Goal: Find specific fact: Find contact information

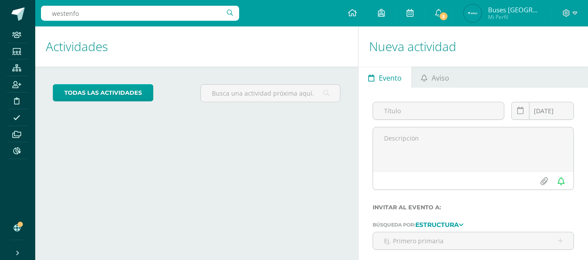
type input "westenfor"
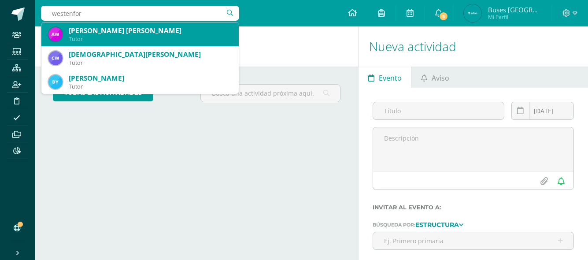
click at [117, 30] on div "Angela María Westendorff Godínez de Lazo" at bounding box center [150, 30] width 163 height 9
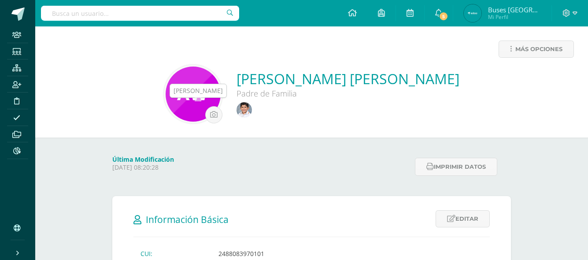
click at [236, 111] on img at bounding box center [243, 109] width 15 height 15
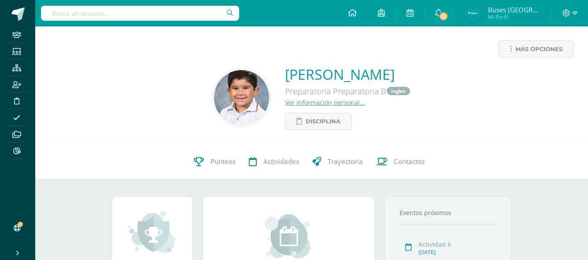
drag, startPoint x: 327, startPoint y: 62, endPoint x: 441, endPoint y: 72, distance: 115.0
click at [441, 72] on div "Más opciones Mateo José Lazo Westendorff Preparatoria Preparatoria B Ingles Ver…" at bounding box center [311, 85] width 553 height 118
drag, startPoint x: 421, startPoint y: 74, endPoint x: 485, endPoint y: 128, distance: 82.8
click at [485, 128] on div "Mateo José Lazo Westendorff Preparatoria Preparatoria B Ingles Ver información …" at bounding box center [311, 97] width 539 height 65
click at [484, 128] on div "Mateo José Lazo Westendorff Preparatoria Preparatoria B Ingles Ver información …" at bounding box center [311, 97] width 539 height 65
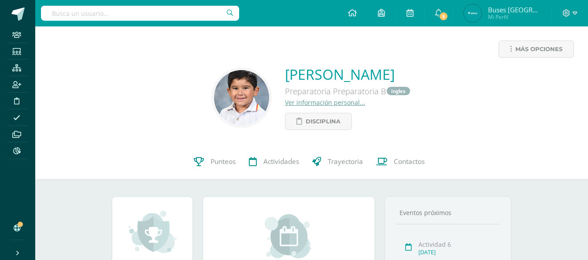
drag, startPoint x: 266, startPoint y: 70, endPoint x: 448, endPoint y: 69, distance: 182.7
click at [448, 69] on div "Mateo José Lazo Westendorff Preparatoria Preparatoria B Ingles Ver información …" at bounding box center [311, 97] width 539 height 65
copy div "Mateo José Lazo Westendorff Preparatoria Preparatoria B Ingles Ver información …"
click at [135, 11] on input "text" at bounding box center [140, 13] width 198 height 15
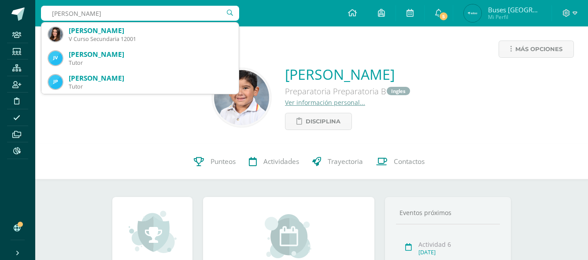
type input "fernanda sosa"
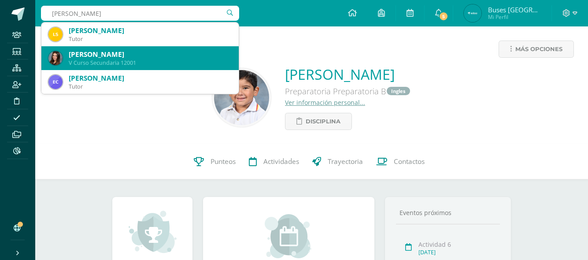
click at [124, 55] on div "Fernanda Sosa Rost" at bounding box center [150, 54] width 163 height 9
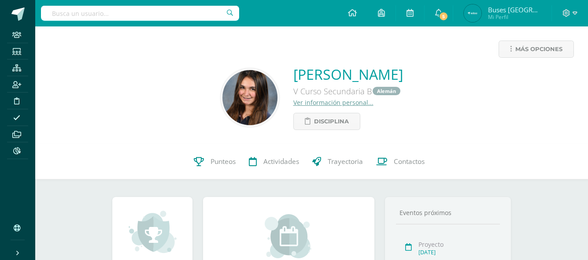
click at [328, 105] on link "Ver información personal..." at bounding box center [333, 102] width 80 height 8
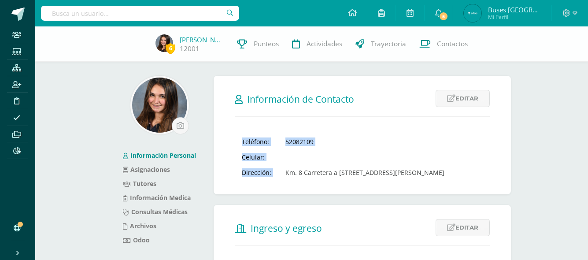
drag, startPoint x: 280, startPoint y: 168, endPoint x: 461, endPoint y: 177, distance: 181.2
click at [461, 177] on form "Información de Contacto Editar Cancelar Guardar Teléfono: 52082109 Celular: Dir…" at bounding box center [362, 135] width 297 height 118
copy tbody "Teléfono: [PHONE_NUMBER] Celular: Dirección:"
